Goal: Task Accomplishment & Management: Manage account settings

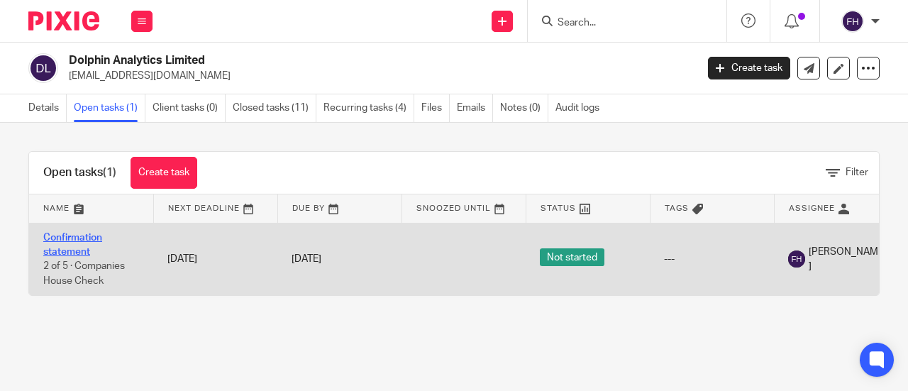
click at [82, 236] on link "Confirmation statement" at bounding box center [72, 245] width 59 height 24
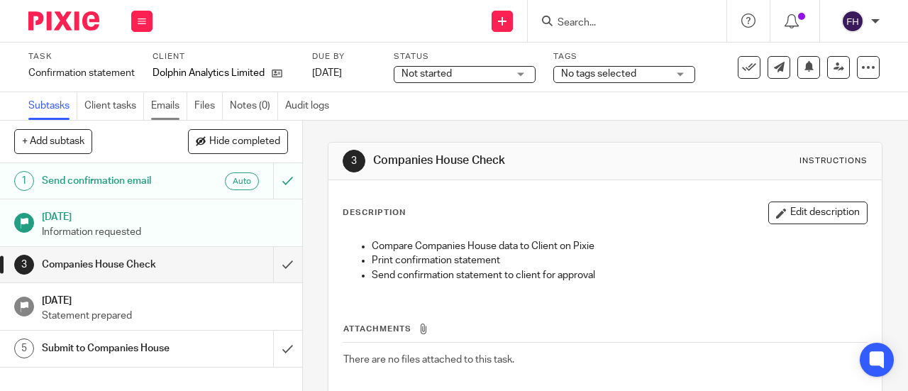
click at [165, 107] on link "Emails" at bounding box center [169, 106] width 36 height 28
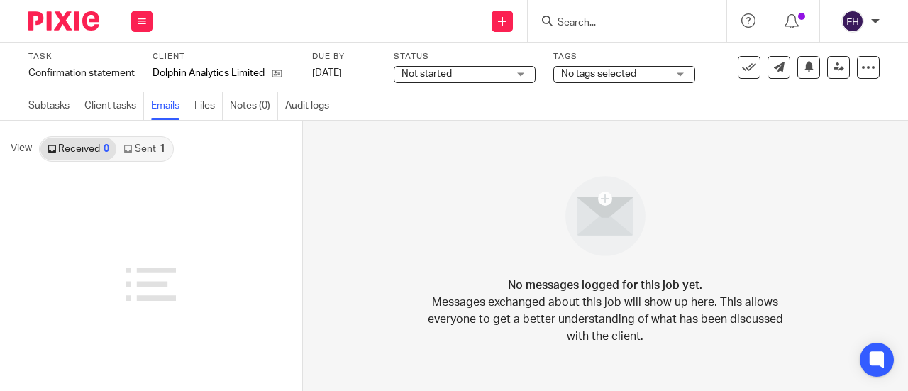
click at [146, 146] on link "Sent 1" at bounding box center [143, 149] width 55 height 23
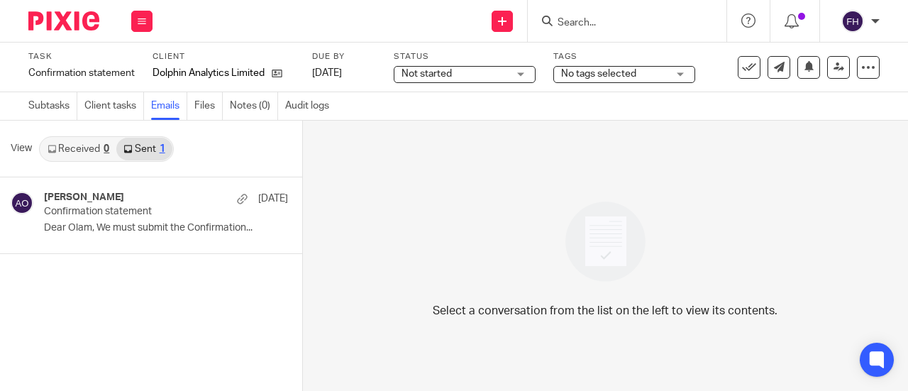
click at [101, 140] on link "Received 0" at bounding box center [78, 149] width 76 height 23
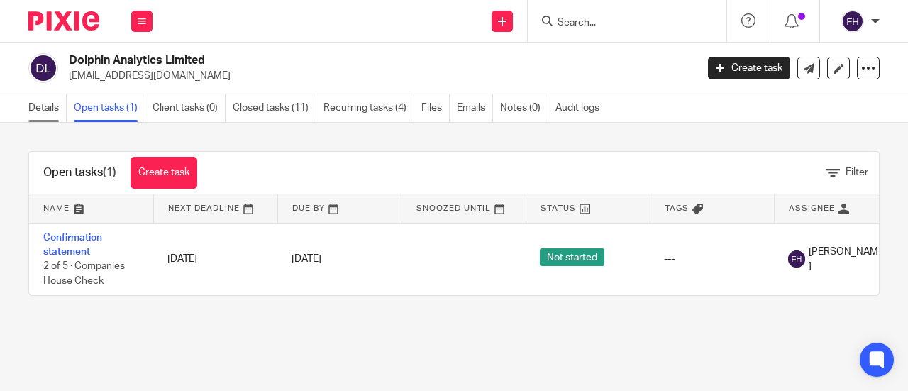
click at [43, 107] on link "Details" at bounding box center [47, 108] width 38 height 28
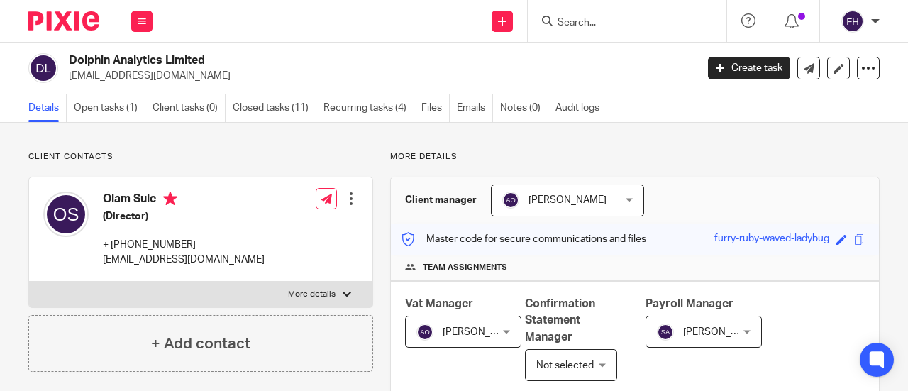
click at [370, 60] on h2 "Dolphin Analytics Limited" at bounding box center [316, 60] width 494 height 15
click at [376, 31] on div "Send new email Create task Add client Get Support Contact via email Check our d…" at bounding box center [537, 21] width 741 height 42
